Goal: Navigation & Orientation: Go to known website

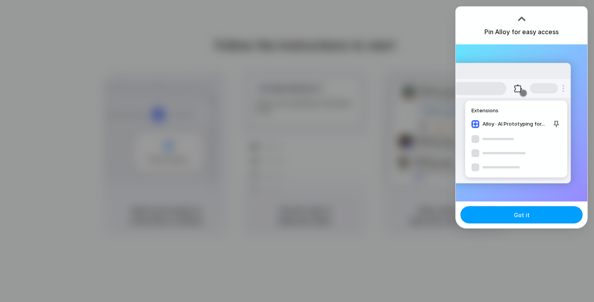
click at [558, 213] on button "Got it" at bounding box center [521, 214] width 122 height 17
